Goal: Information Seeking & Learning: Learn about a topic

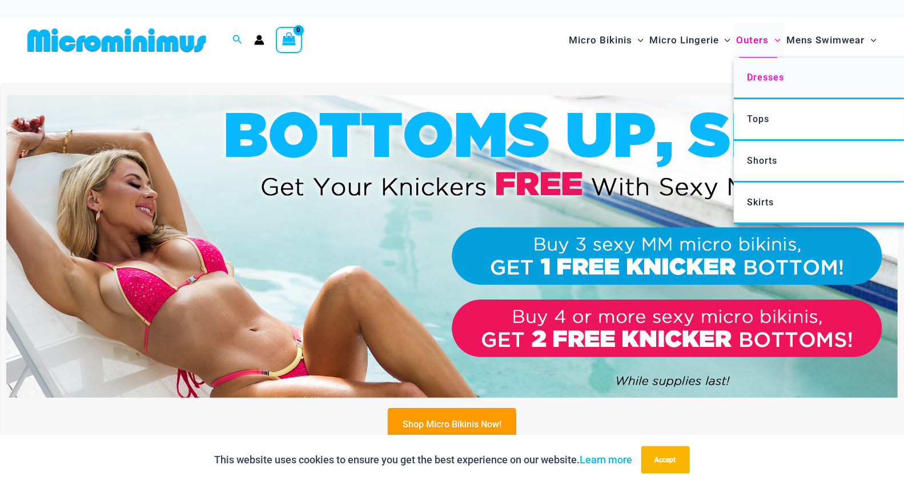
click at [763, 82] on span "Dresses" at bounding box center [765, 77] width 37 height 11
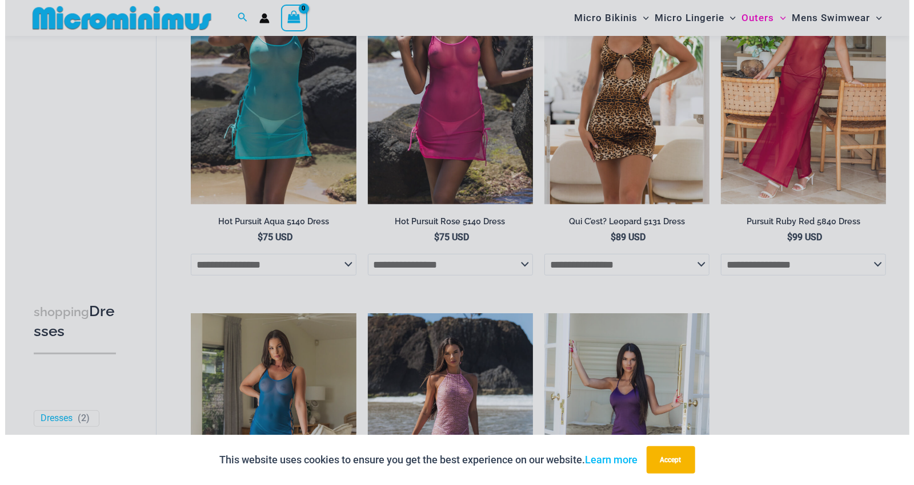
scroll to position [541, 0]
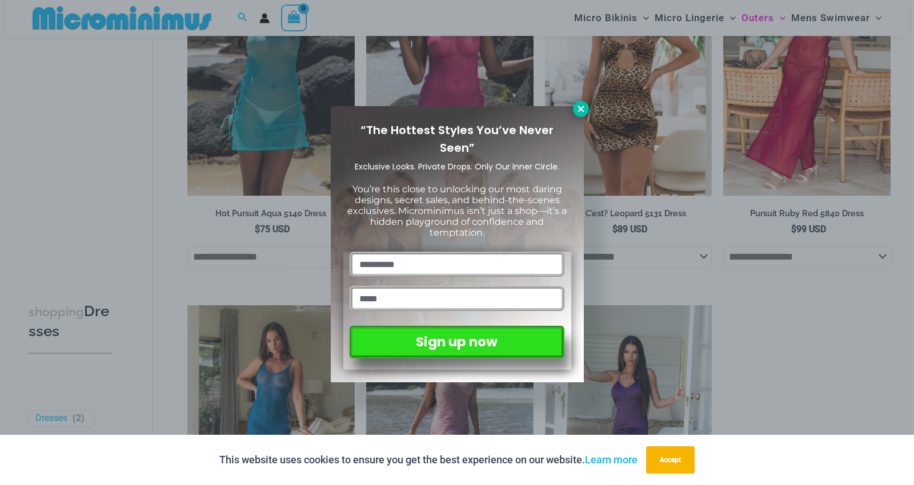
click at [584, 106] on icon at bounding box center [581, 109] width 10 height 10
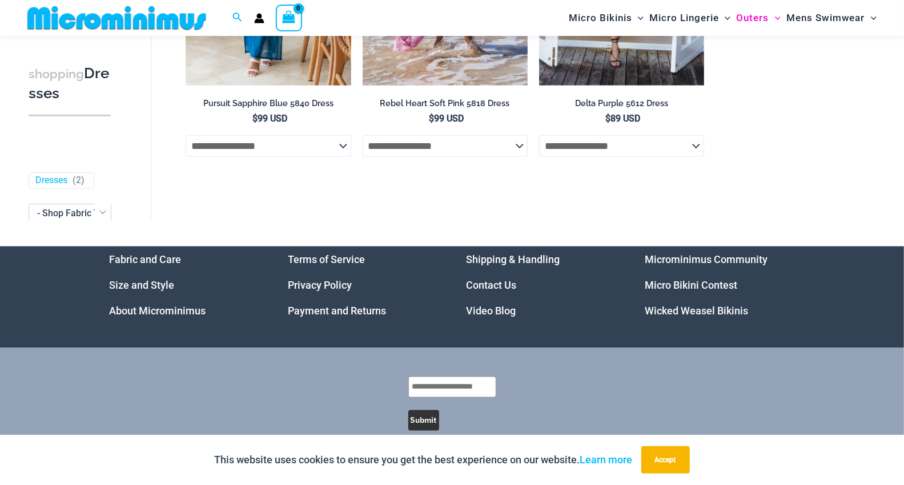
scroll to position [1007, 0]
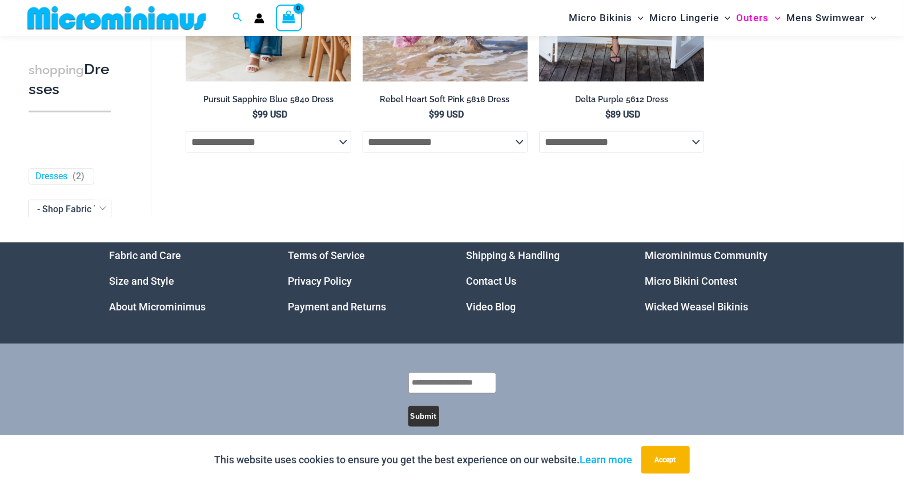
click at [683, 286] on link "Micro Bikini Contest" at bounding box center [691, 281] width 93 height 12
